Goal: Information Seeking & Learning: Learn about a topic

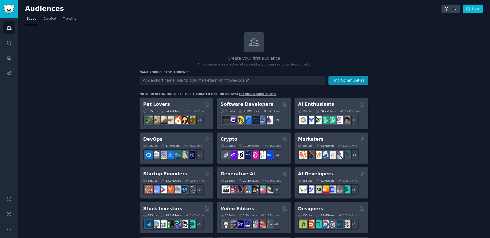
click at [9, 44] on icon "Sidebar" at bounding box center [8, 42] width 5 height 5
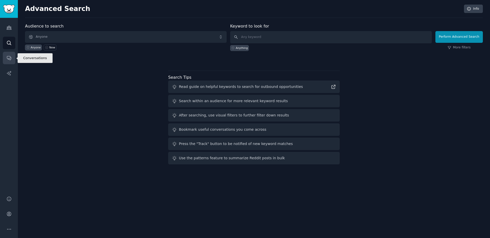
click at [7, 58] on icon "Sidebar" at bounding box center [8, 57] width 5 height 5
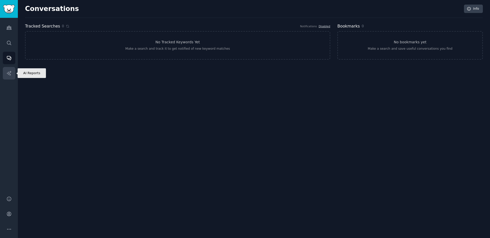
click at [12, 77] on link "AI Reports" at bounding box center [9, 73] width 12 height 12
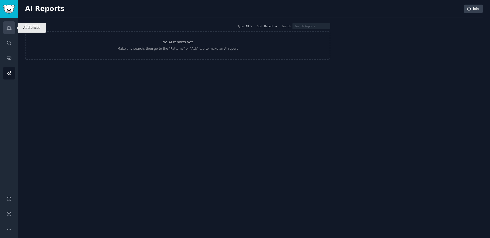
click at [10, 29] on icon "Sidebar" at bounding box center [9, 28] width 5 height 4
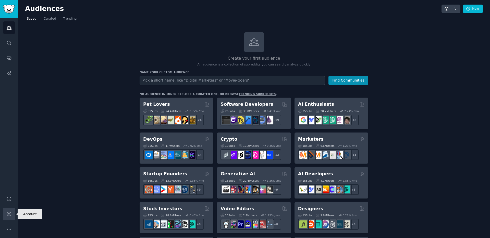
click at [10, 212] on icon "Sidebar" at bounding box center [8, 213] width 5 height 5
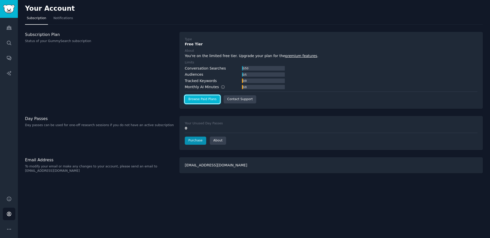
click at [209, 101] on link "Browse Paid Plans" at bounding box center [202, 99] width 35 height 8
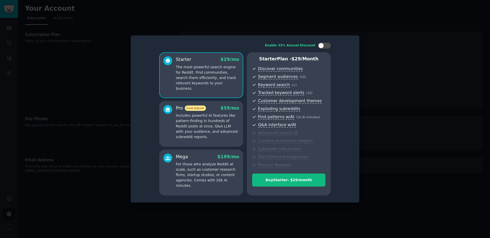
click at [96, 91] on div at bounding box center [245, 119] width 490 height 238
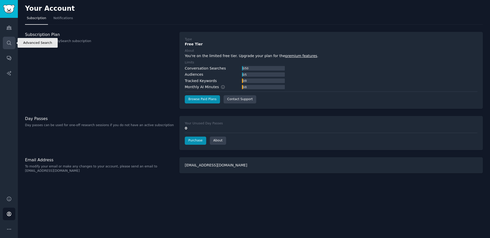
click at [7, 43] on icon "Sidebar" at bounding box center [9, 43] width 4 height 4
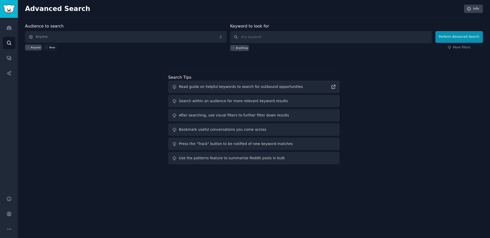
click at [242, 65] on div "Audience to search Anyone Anyone New Keyword to look for Anything Perform Advan…" at bounding box center [253, 94] width 457 height 143
click at [8, 27] on icon "Sidebar" at bounding box center [9, 28] width 5 height 4
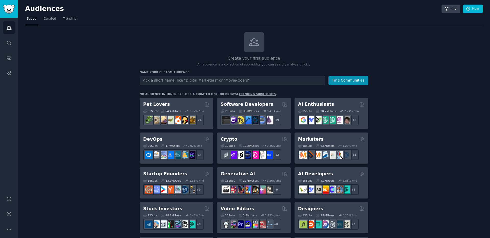
click at [248, 43] on icon at bounding box center [253, 42] width 11 height 11
click at [257, 43] on icon at bounding box center [253, 42] width 11 height 11
click at [254, 45] on icon at bounding box center [253, 42] width 11 height 11
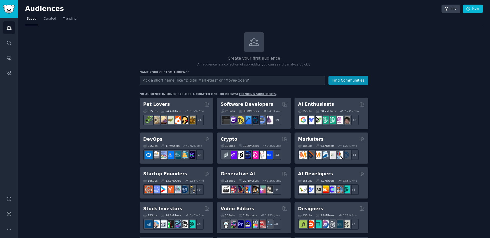
click at [265, 47] on div "Create your first audience An audience is a collection of subreddits you can se…" at bounding box center [253, 49] width 228 height 35
click at [8, 41] on icon "Sidebar" at bounding box center [8, 42] width 5 height 5
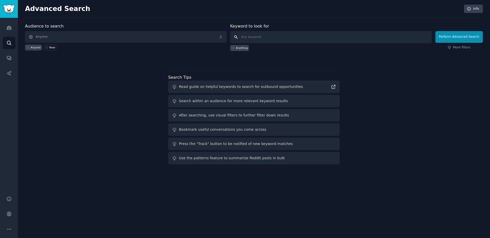
click at [258, 36] on input "text" at bounding box center [330, 37] width 201 height 12
paste input "employee onboarding"
type input "employee onboarding"
click at [425, 58] on div at bounding box center [253, 60] width 457 height 4
click at [69, 75] on div "Audience to search Anyone Anyone New Keyword to look for employee onboarding An…" at bounding box center [253, 94] width 457 height 143
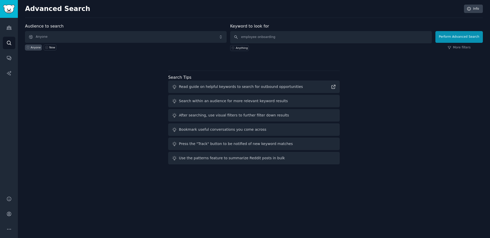
click at [455, 67] on div "Audience to search Anyone Anyone New Keyword to look for employee onboarding An…" at bounding box center [253, 94] width 457 height 143
click at [457, 37] on button "Perform Advanced Search" at bounding box center [458, 37] width 47 height 12
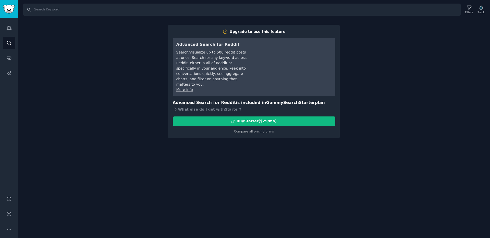
click at [100, 50] on div "Search Filters Track Upgrade to use this feature Advanced Search for Reddit Sea…" at bounding box center [254, 119] width 472 height 238
click at [54, 8] on input "Search" at bounding box center [241, 10] width 437 height 12
paste input "employee onboarding"
type input "employee onboarding"
click at [471, 10] on div "Filters" at bounding box center [469, 12] width 8 height 4
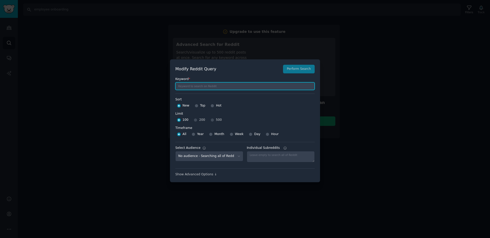
click at [184, 85] on input "text" at bounding box center [244, 86] width 139 height 8
paste input "employee onboarding"
type input "employee onboarding"
drag, startPoint x: 218, startPoint y: 87, endPoint x: 156, endPoint y: 85, distance: 62.0
click at [156, 85] on div "​ Modify Reddit Query Perform Search Keyword * employee onboarding Sort Sort Ne…" at bounding box center [245, 121] width 490 height 242
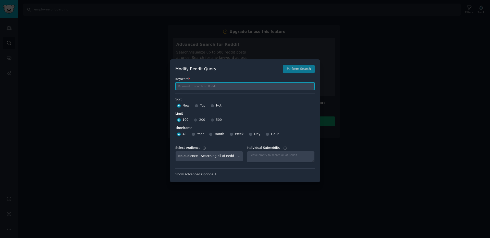
paste input ""frustrating process" OR "takes too long" OR "waste of time""
type input ""frustrating process" OR "takes too long" OR "waste of time""
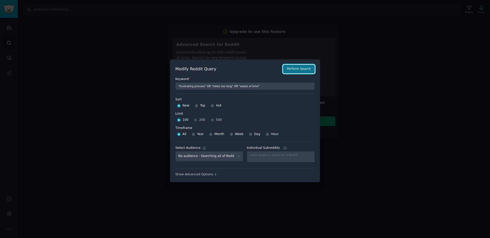
click at [292, 67] on button "Perform Search" at bounding box center [299, 69] width 32 height 9
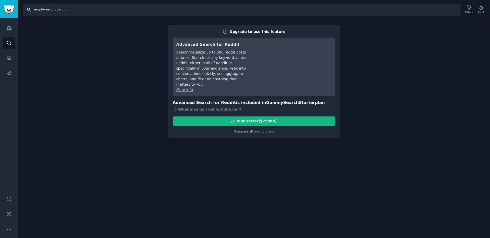
click at [28, 11] on input "employee onboarding" at bounding box center [241, 10] width 437 height 12
click at [28, 10] on input "employee onboarding" at bounding box center [241, 10] width 437 height 12
click at [289, 32] on h2 "Upgrade to use this feature" at bounding box center [254, 31] width 162 height 5
click at [95, 61] on div "Search employee onboarding Filters Track Upgrade to use this feature Advanced S…" at bounding box center [254, 119] width 472 height 238
click at [166, 167] on div "Search employee onboarding Filters Track Upgrade to use this feature Advanced S…" at bounding box center [254, 119] width 472 height 238
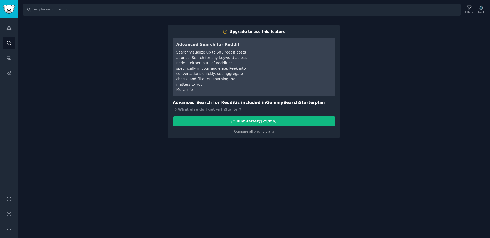
click at [447, 39] on div "Search employee onboarding Filters Track Upgrade to use this feature Advanced S…" at bounding box center [254, 119] width 472 height 238
click at [270, 32] on div "Upgrade to use this feature" at bounding box center [257, 31] width 56 height 5
click at [226, 34] on h2 "Upgrade to use this feature" at bounding box center [254, 31] width 162 height 5
click at [228, 30] on icon at bounding box center [224, 31] width 5 height 5
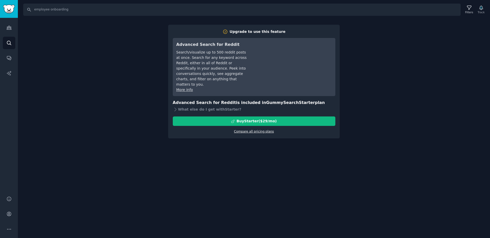
click at [256, 130] on link "Compare all pricing plans" at bounding box center [254, 132] width 40 height 4
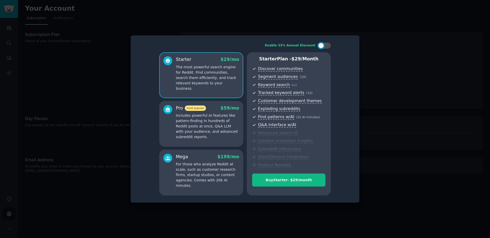
click at [92, 58] on div at bounding box center [245, 119] width 490 height 238
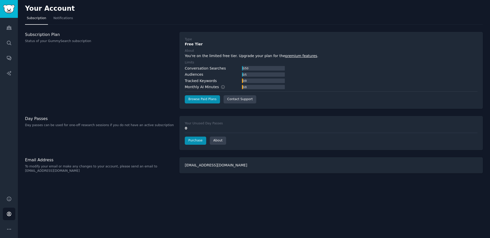
click at [198, 81] on div "Tracked Keywords" at bounding box center [201, 80] width 32 height 5
click at [213, 81] on div "Tracked Keywords" at bounding box center [201, 80] width 32 height 5
click at [208, 69] on div "Conversation Searches" at bounding box center [205, 68] width 41 height 5
click at [11, 43] on link "Search" at bounding box center [9, 43] width 12 height 12
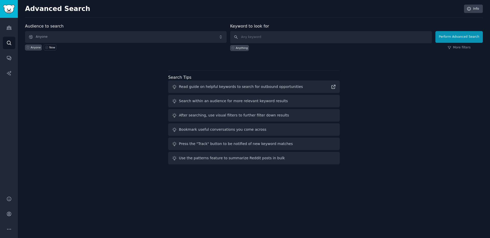
click at [124, 80] on div "Audience to search Anyone Anyone New Keyword to look for Anything Perform Advan…" at bounding box center [253, 94] width 457 height 143
click at [263, 37] on input "text" at bounding box center [330, 37] width 201 height 12
click at [466, 47] on link "More filters" at bounding box center [458, 47] width 23 height 5
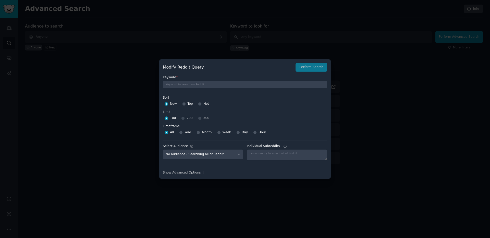
click at [191, 148] on icon at bounding box center [192, 147] width 4 height 4
click at [191, 149] on select "No audience - Searching all of Reddit" at bounding box center [203, 154] width 80 height 10
click at [202, 173] on div "Show Advanced Options ↓" at bounding box center [245, 173] width 164 height 5
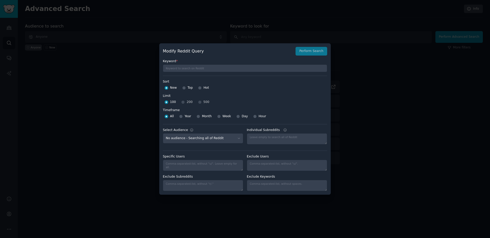
click at [357, 56] on div at bounding box center [245, 119] width 490 height 238
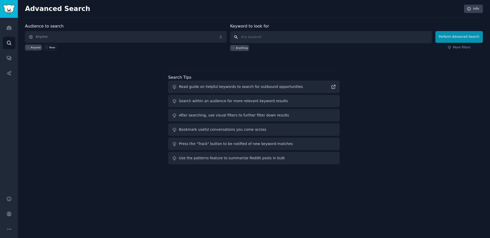
click at [245, 39] on input "text" at bounding box center [330, 37] width 201 height 12
paste input "employee onboarding"
type input "employee onboarding"
click button "Perform Advanced Search" at bounding box center [458, 37] width 47 height 12
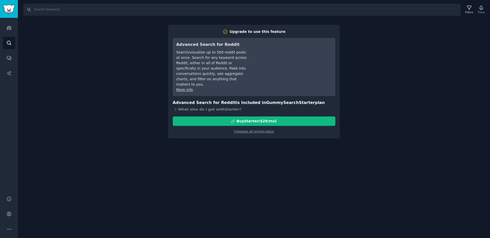
click at [380, 67] on div "Search Filters Track Upgrade to use this feature Advanced Search for Reddit Sea…" at bounding box center [254, 119] width 472 height 238
click at [9, 27] on icon "Sidebar" at bounding box center [8, 27] width 5 height 5
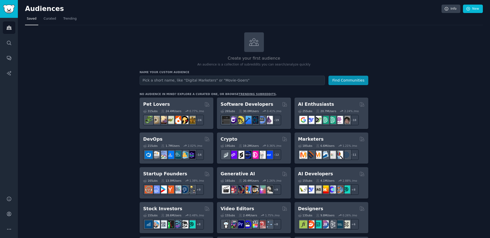
click at [259, 42] on div at bounding box center [254, 42] width 20 height 20
click at [474, 9] on link "New" at bounding box center [473, 9] width 20 height 9
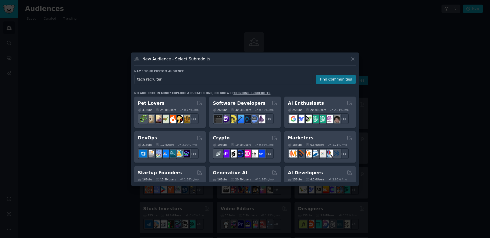
type input "tech recruiter"
click at [341, 78] on button "Find Communities" at bounding box center [336, 79] width 40 height 9
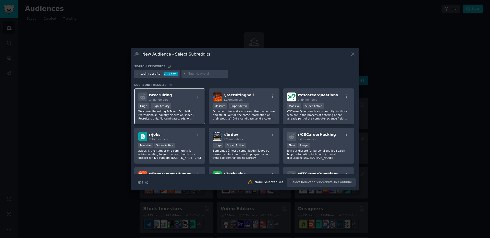
click at [182, 104] on div "Huge High Activity" at bounding box center [169, 106] width 63 height 6
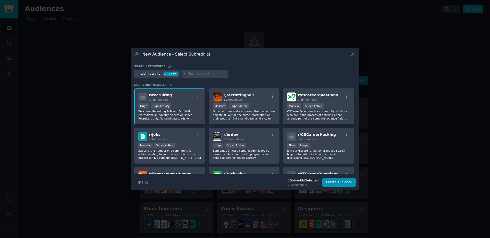
click at [195, 75] on input "text" at bounding box center [206, 74] width 39 height 5
click at [238, 110] on p "Did a recruiter make you send them a resume and still fill out all the same inf…" at bounding box center [244, 115] width 63 height 11
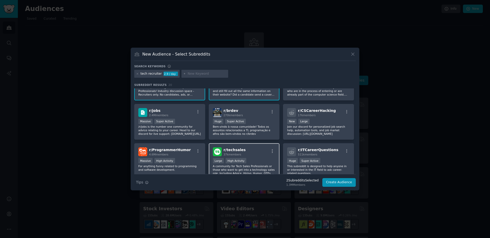
scroll to position [29, 0]
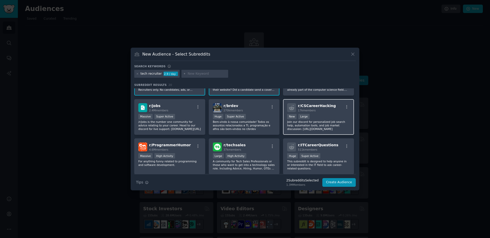
click at [317, 117] on div "New Large" at bounding box center [318, 117] width 63 height 6
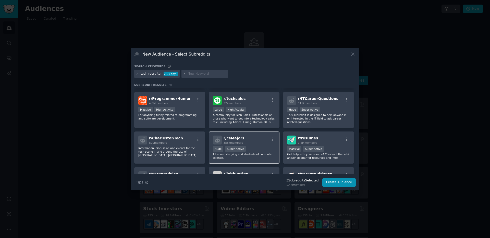
scroll to position [76, 0]
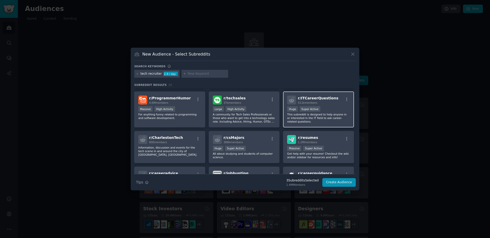
click at [309, 116] on p "This subreddit is designed to help anyone in or interested in the IT field to a…" at bounding box center [318, 118] width 63 height 11
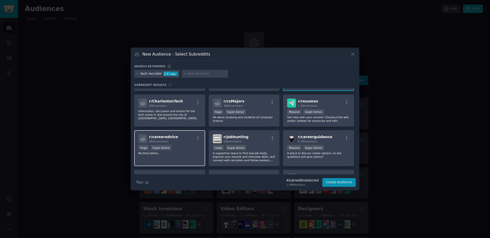
scroll to position [112, 0]
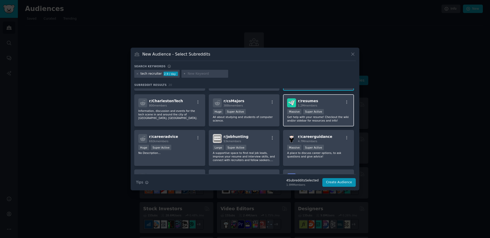
click at [324, 106] on div "r/ resumes 1.2M members" at bounding box center [318, 102] width 63 height 9
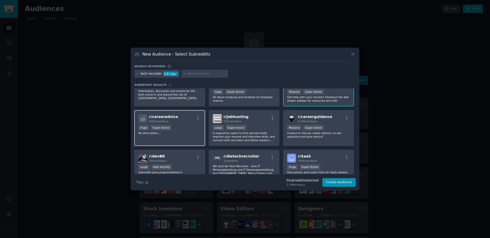
scroll to position [133, 0]
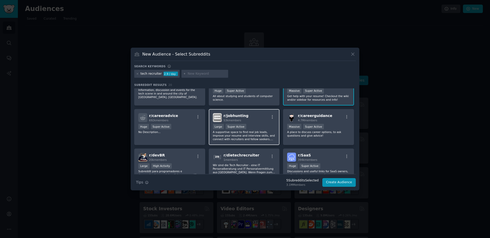
click at [257, 130] on div ">= 95th percentile for submissions / day Large Super Active" at bounding box center [244, 127] width 63 height 6
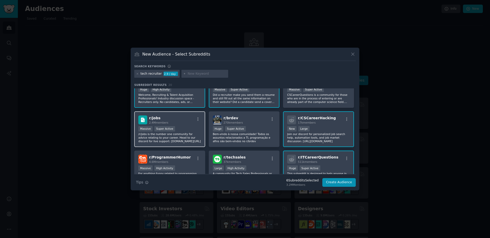
scroll to position [0, 0]
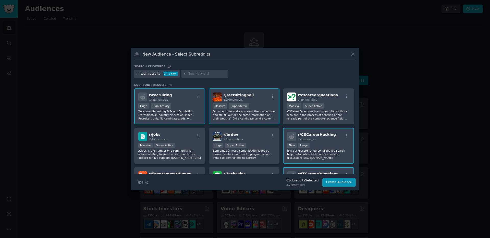
click at [194, 72] on input "text" at bounding box center [206, 74] width 39 height 5
type input "[GEOGRAPHIC_DATA]"
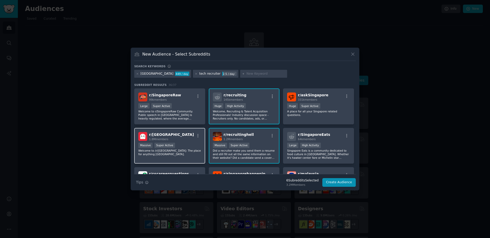
click at [188, 137] on div "r/ [GEOGRAPHIC_DATA] 1.8M members" at bounding box center [169, 136] width 63 height 9
click at [260, 102] on div "r/ recruiting 145k members Huge High Activity Welcome, Recruiting & Talent Acqu…" at bounding box center [244, 106] width 71 height 36
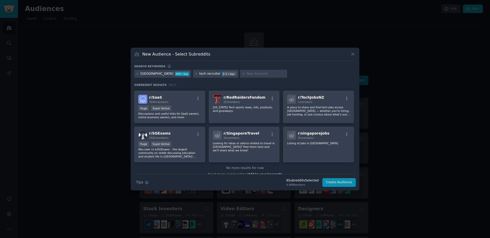
scroll to position [387, 0]
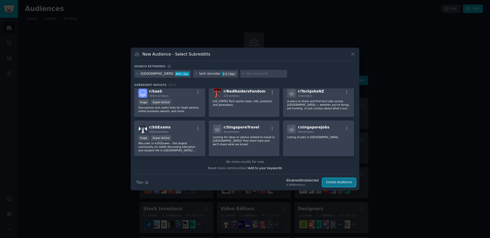
click at [333, 182] on button "Create Audience" at bounding box center [339, 182] width 34 height 9
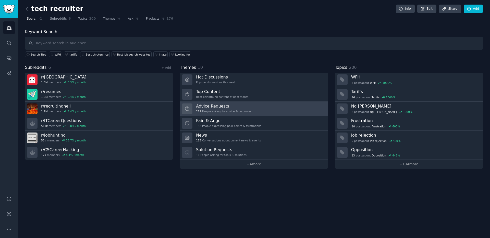
click at [222, 109] on div "Advice Requests 221 People asking for advice & resources" at bounding box center [223, 109] width 55 height 11
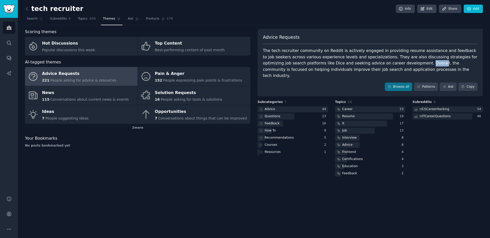
drag, startPoint x: 391, startPoint y: 63, endPoint x: 403, endPoint y: 64, distance: 11.5
click at [403, 64] on div "The tech recruiter community on Reddit is actively engaged in providing resume …" at bounding box center [370, 63] width 214 height 31
click at [352, 136] on div "Interview" at bounding box center [349, 138] width 15 height 5
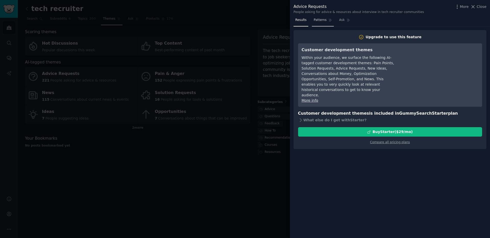
click at [323, 21] on span "Patterns" at bounding box center [319, 20] width 13 height 5
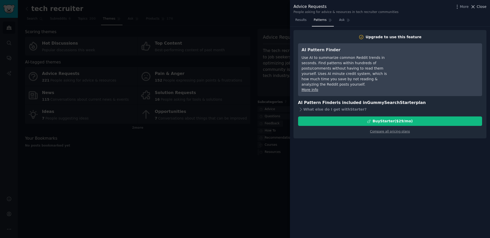
click at [481, 6] on span "Close" at bounding box center [481, 6] width 10 height 5
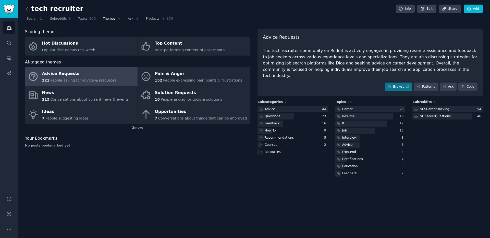
click at [126, 184] on div "tech recruiter Info Edit Share Add Search Subreddits 6 Topics 200 Themes Ask Pr…" at bounding box center [254, 119] width 472 height 238
click at [84, 161] on div "Scoring themes Hot Discussions Popular discussions this week Top Content Best-p…" at bounding box center [137, 103] width 225 height 149
click at [396, 83] on link "Browse all" at bounding box center [398, 87] width 27 height 9
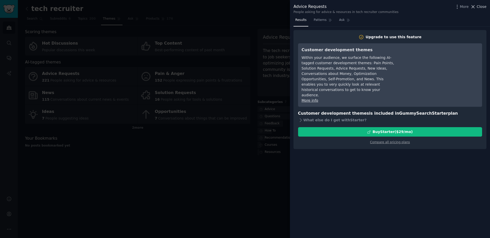
click at [479, 6] on span "Close" at bounding box center [481, 6] width 10 height 5
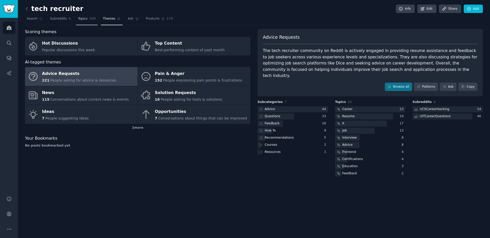
click at [84, 19] on span "Topics" at bounding box center [82, 19] width 9 height 5
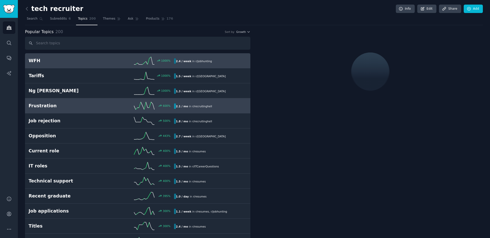
click at [42, 107] on h2 "Frustration" at bounding box center [65, 106] width 73 height 6
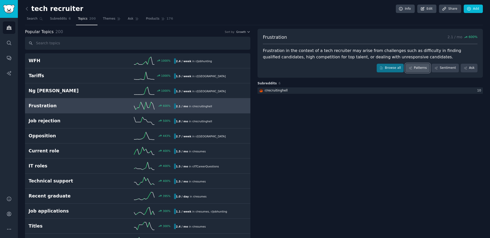
click at [429, 68] on link "Patterns" at bounding box center [417, 68] width 24 height 9
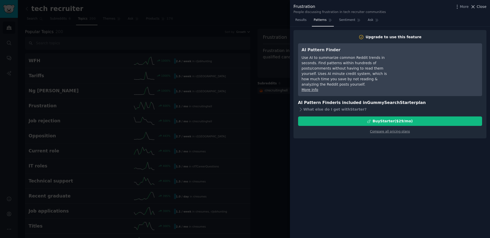
click at [485, 8] on span "Close" at bounding box center [481, 6] width 10 height 5
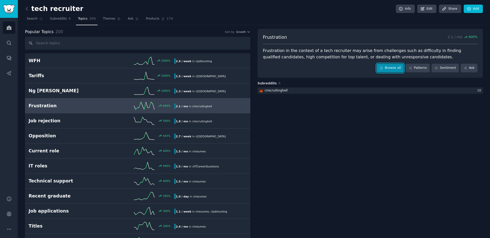
click at [392, 67] on link "Browse all" at bounding box center [389, 68] width 27 height 9
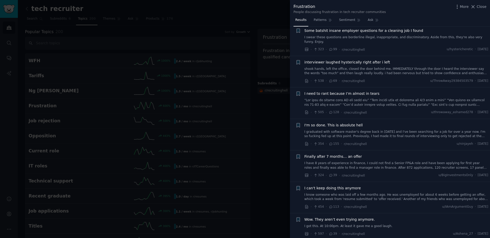
scroll to position [1116, 0]
click at [275, 138] on div at bounding box center [245, 119] width 490 height 238
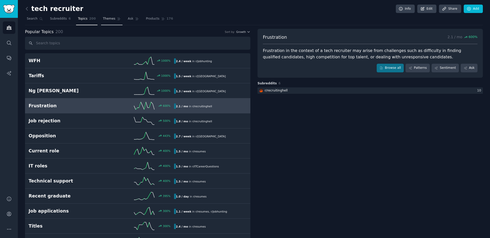
click at [109, 20] on span "Themes" at bounding box center [109, 19] width 12 height 5
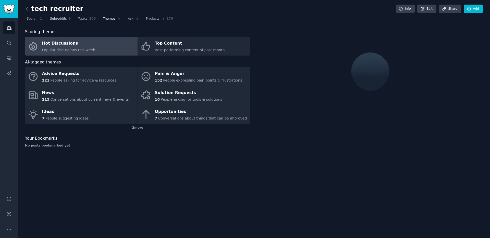
click at [62, 17] on span "Subreddits" at bounding box center [58, 19] width 17 height 5
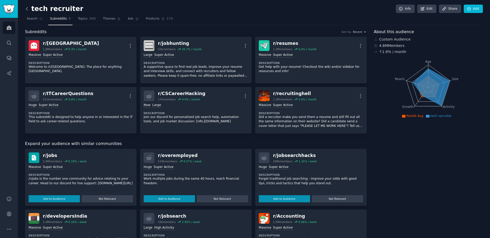
click at [27, 10] on icon at bounding box center [26, 8] width 5 height 5
